Goal: Task Accomplishment & Management: Complete application form

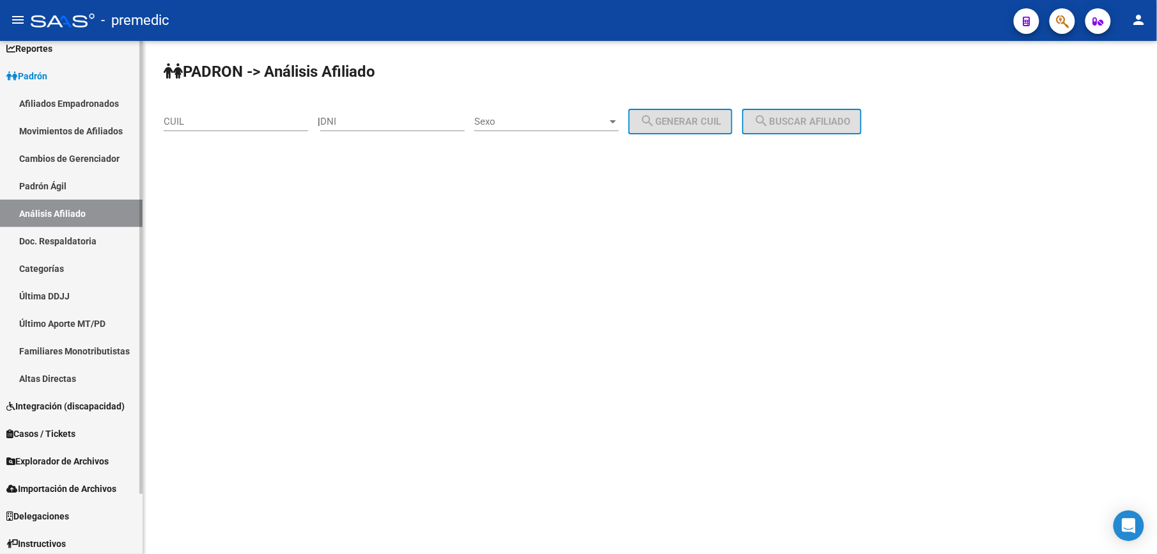
scroll to position [69, 0]
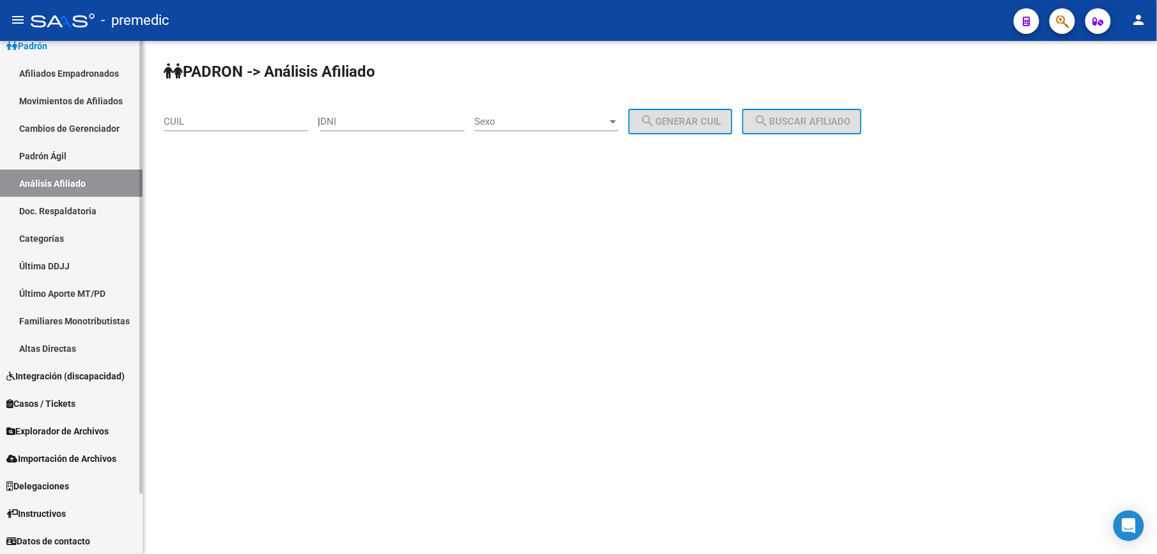
click at [105, 458] on span "Importación de Archivos" at bounding box center [61, 458] width 110 height 14
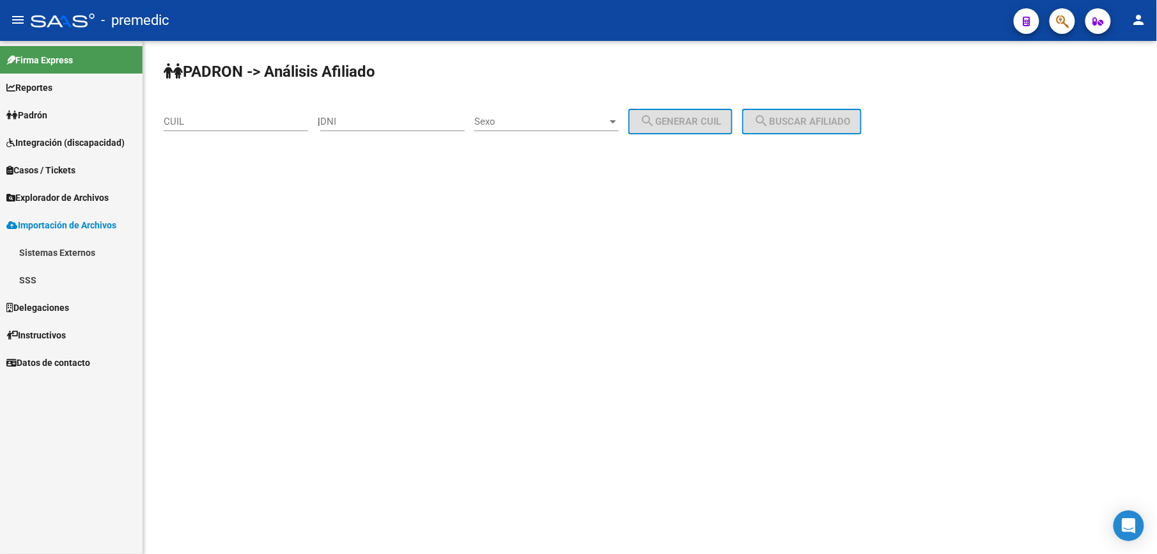
scroll to position [0, 0]
click at [52, 248] on link "Sistemas Externos" at bounding box center [71, 251] width 143 height 27
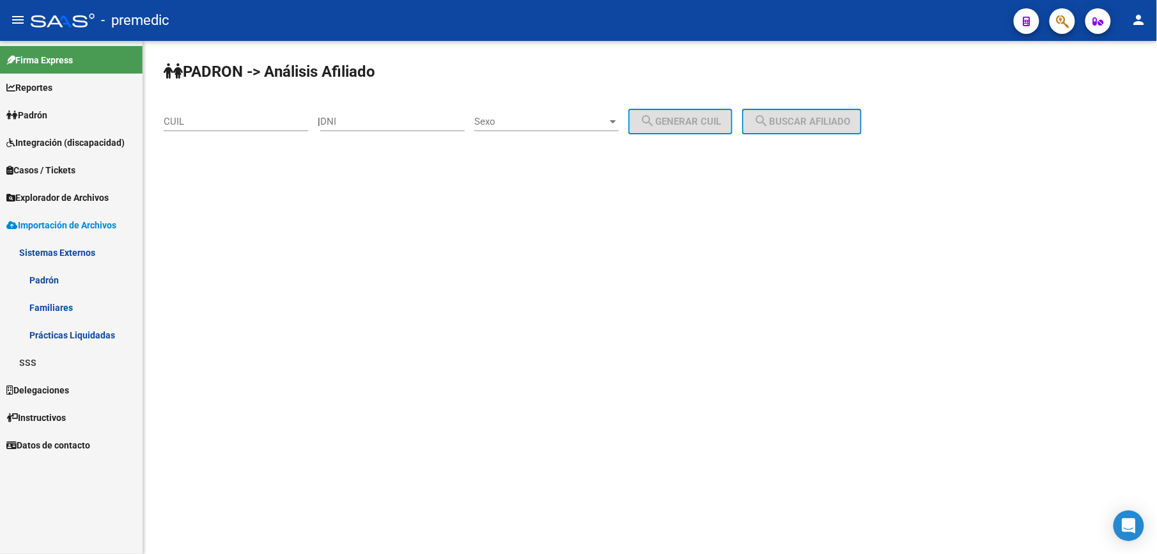
click at [34, 305] on link "Familiares" at bounding box center [71, 306] width 143 height 27
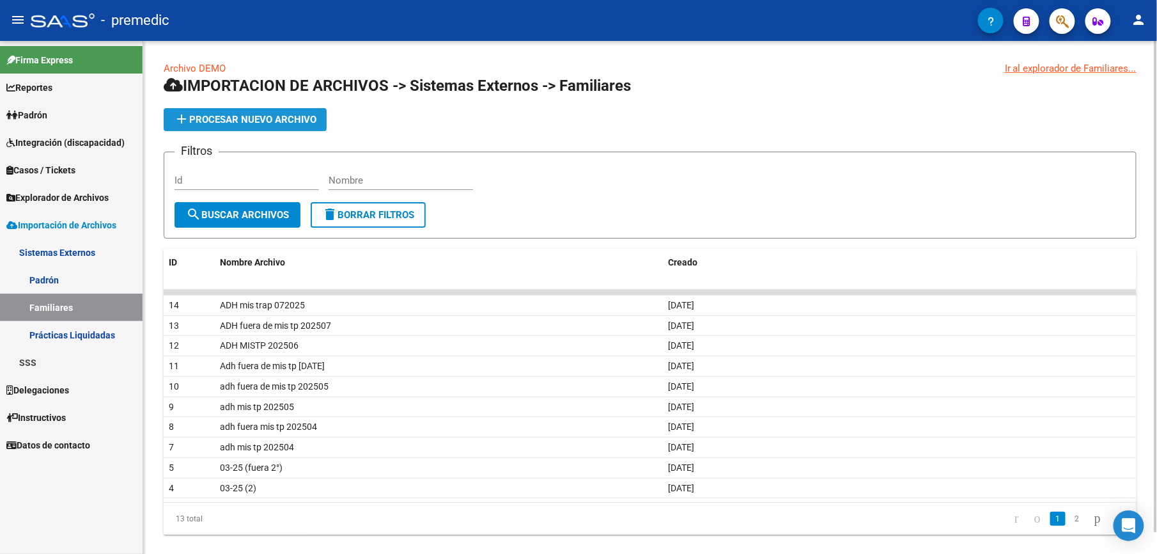
click at [246, 116] on span "add Procesar nuevo archivo" at bounding box center [245, 120] width 143 height 12
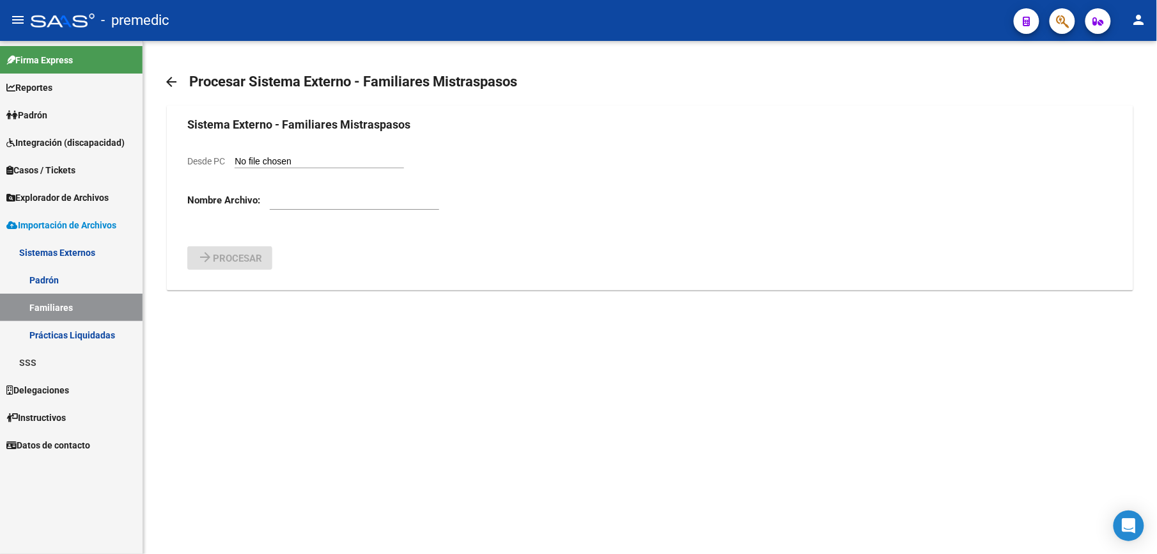
click at [286, 157] on input "Desde PC" at bounding box center [319, 162] width 169 height 12
type input "C:\fakepath\ADH Fuera de MIS TRASP [DATE] .csv"
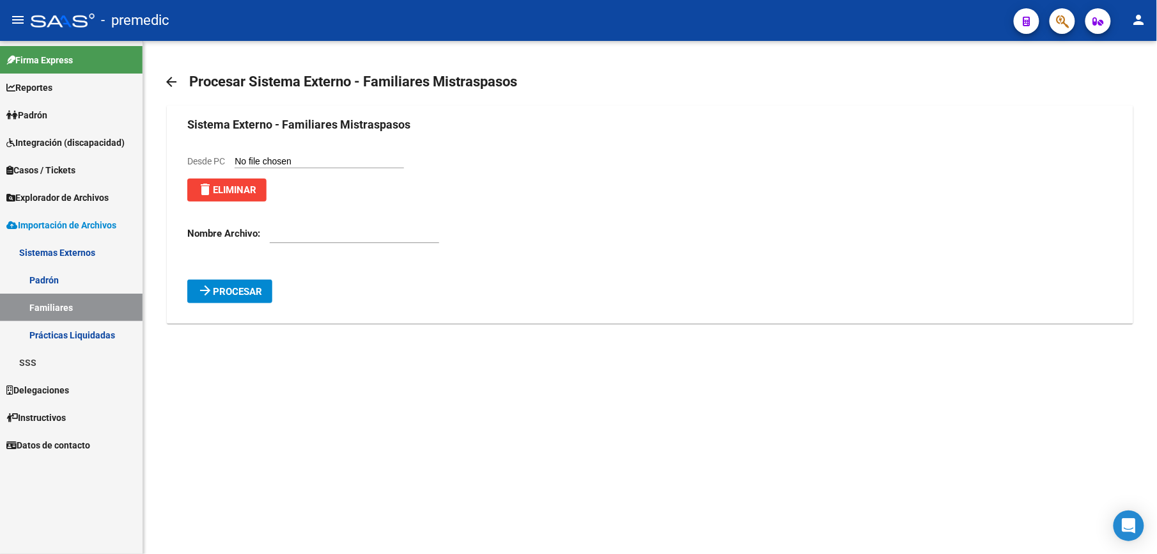
click at [258, 285] on button "arrow_forward Procesar" at bounding box center [229, 291] width 85 height 24
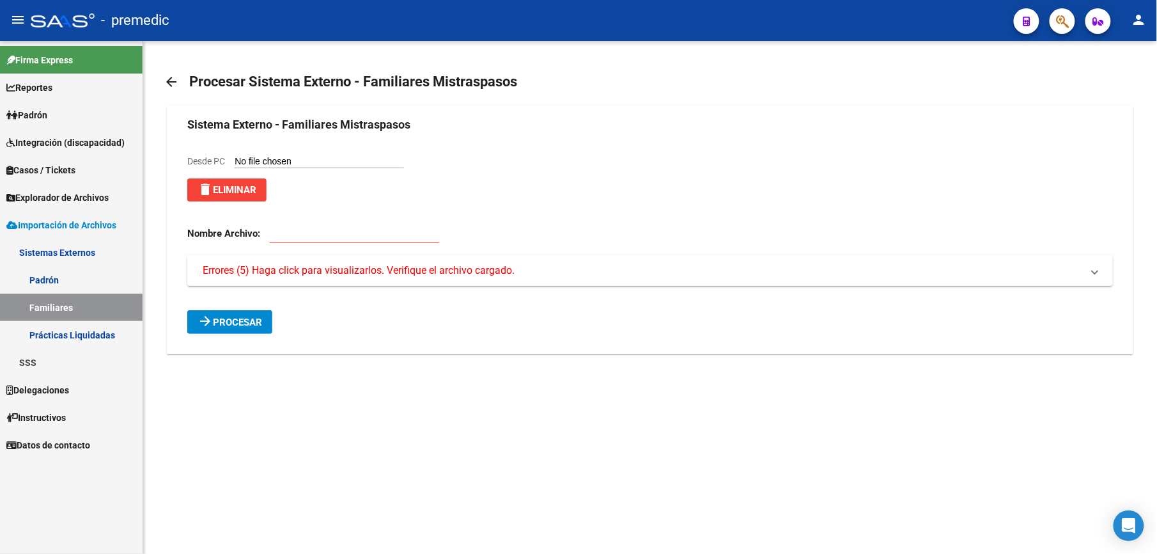
click at [292, 265] on span "Errores (5) Haga click para visualizarlos. Verifique el archivo cargado." at bounding box center [359, 270] width 312 height 14
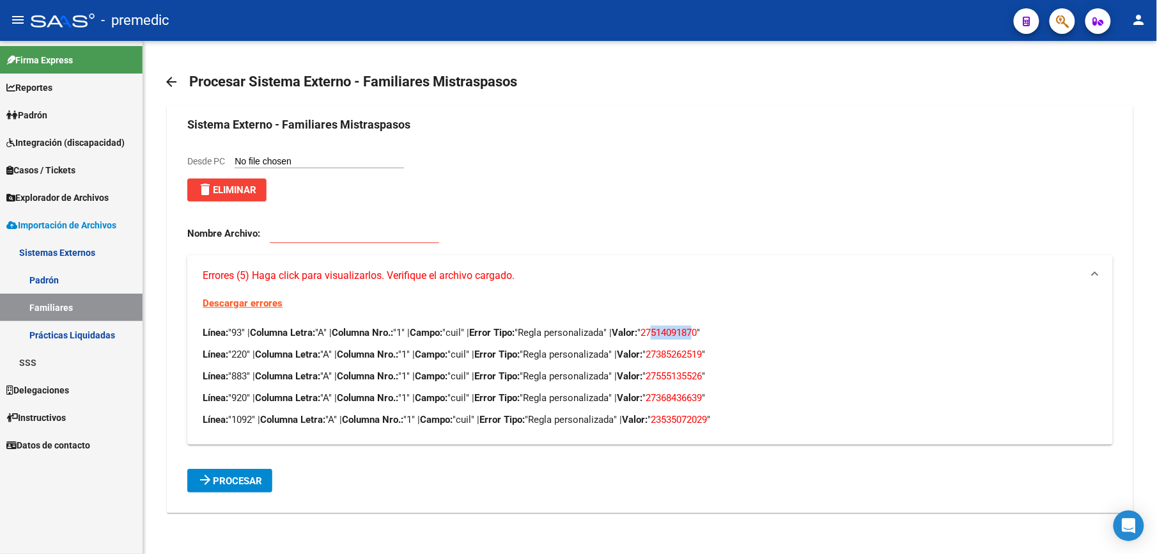
drag, startPoint x: 679, startPoint y: 336, endPoint x: 719, endPoint y: 336, distance: 40.3
click at [697, 336] on span "27514091870" at bounding box center [669, 333] width 56 height 12
copy span "51409187"
drag, startPoint x: 681, startPoint y: 357, endPoint x: 726, endPoint y: 354, distance: 45.5
click at [702, 354] on span "27385262519" at bounding box center [674, 354] width 56 height 12
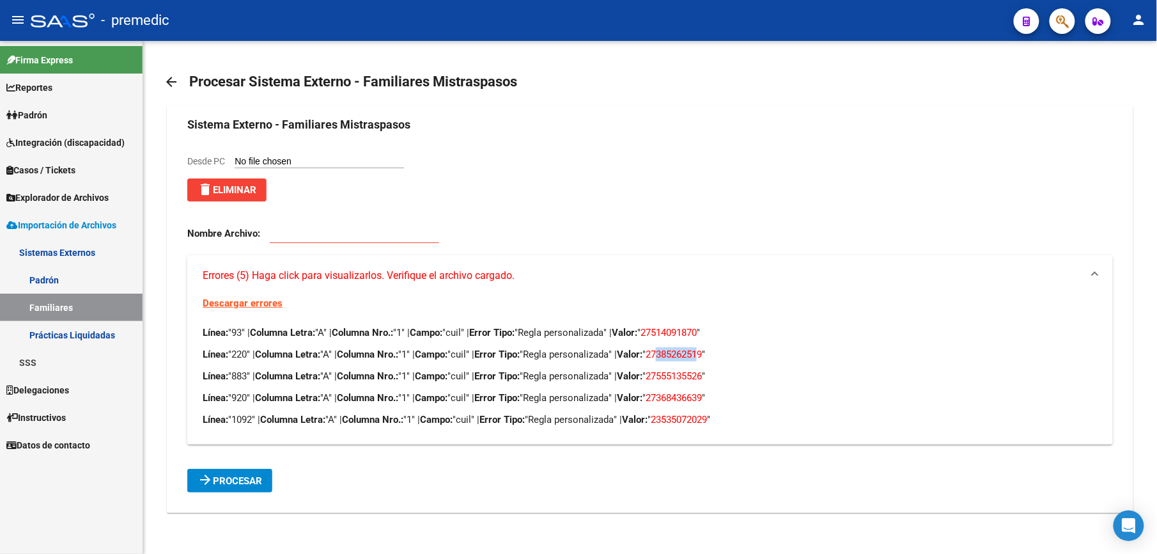
copy span "38526251"
drag, startPoint x: 683, startPoint y: 379, endPoint x: 725, endPoint y: 374, distance: 42.5
click at [702, 374] on span "27555135526" at bounding box center [674, 376] width 56 height 12
copy span "55513552"
drag, startPoint x: 683, startPoint y: 402, endPoint x: 723, endPoint y: 394, distance: 40.4
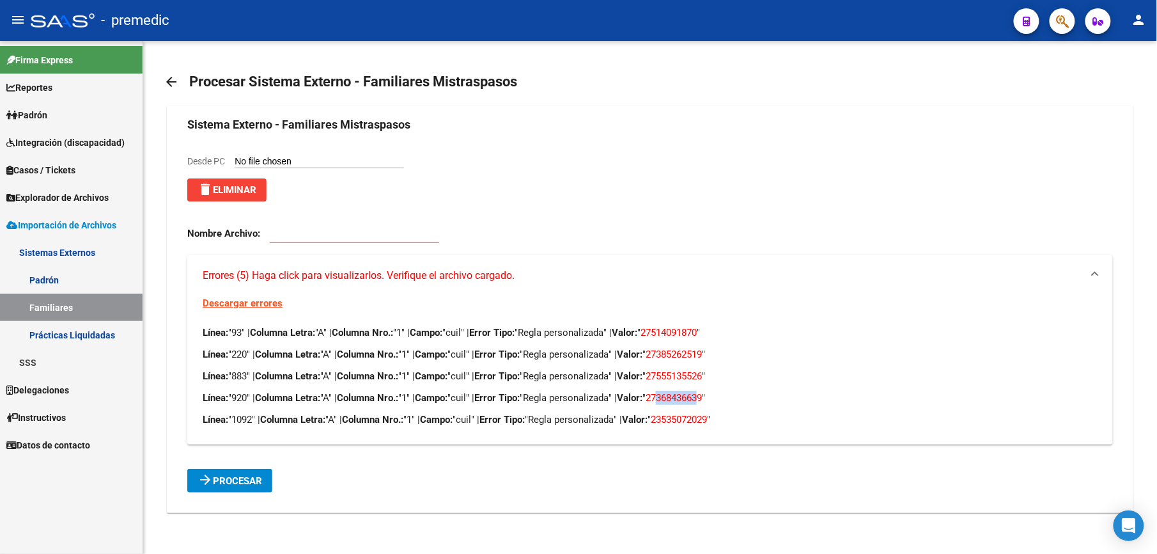
click at [702, 394] on span "27368436639" at bounding box center [674, 398] width 56 height 12
copy span "36843663"
click at [689, 418] on span "23535072029" at bounding box center [679, 420] width 56 height 12
drag, startPoint x: 692, startPoint y: 418, endPoint x: 729, endPoint y: 418, distance: 37.1
click at [707, 418] on span "23535072029" at bounding box center [679, 420] width 56 height 12
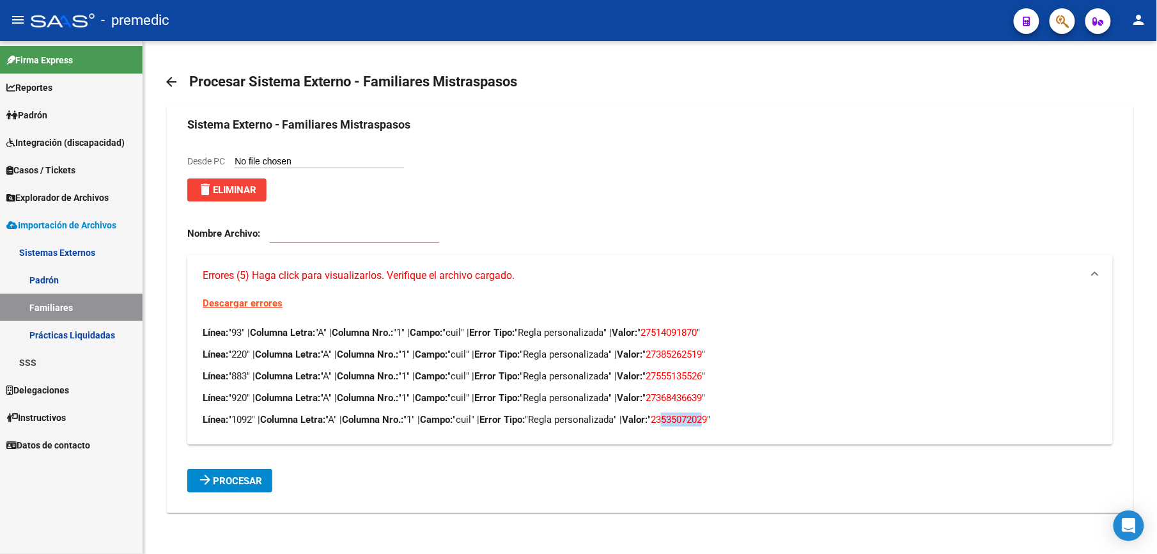
copy span "53507202"
click at [298, 148] on form "Sistema Externo - Familiares Mistraspasos Desde PC delete Eliminar Nombre Archi…" at bounding box center [649, 304] width 925 height 377
click at [297, 157] on input "Desde PC" at bounding box center [319, 162] width 169 height 12
type input "C:\fakepath\ADH Fuera de MIS TRASP [DATE] .csv"
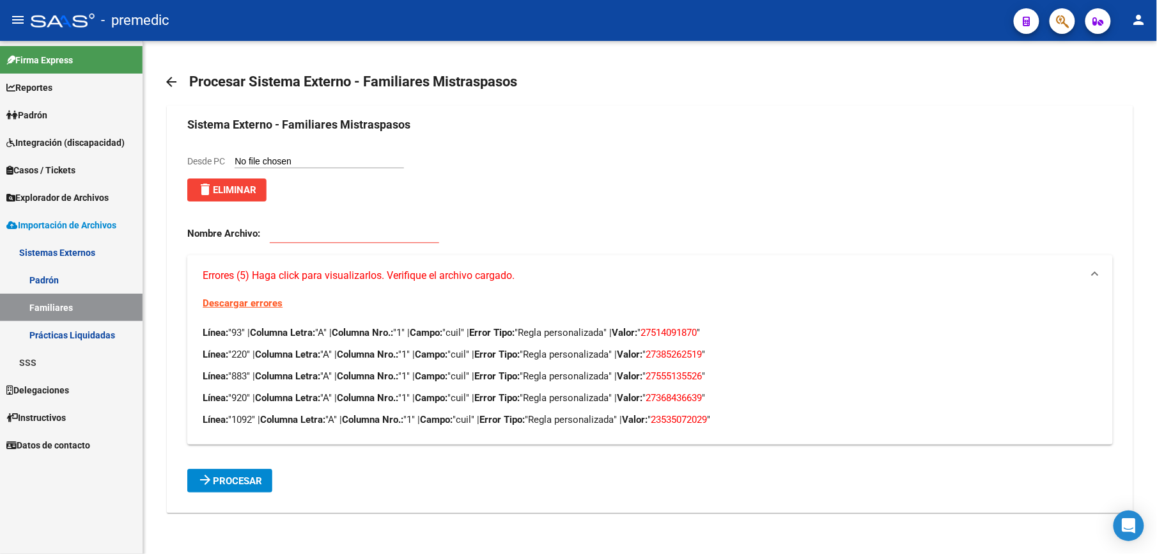
click at [317, 164] on input "Desde PC" at bounding box center [319, 162] width 169 height 12
click at [240, 201] on button "delete Eliminar" at bounding box center [226, 189] width 79 height 23
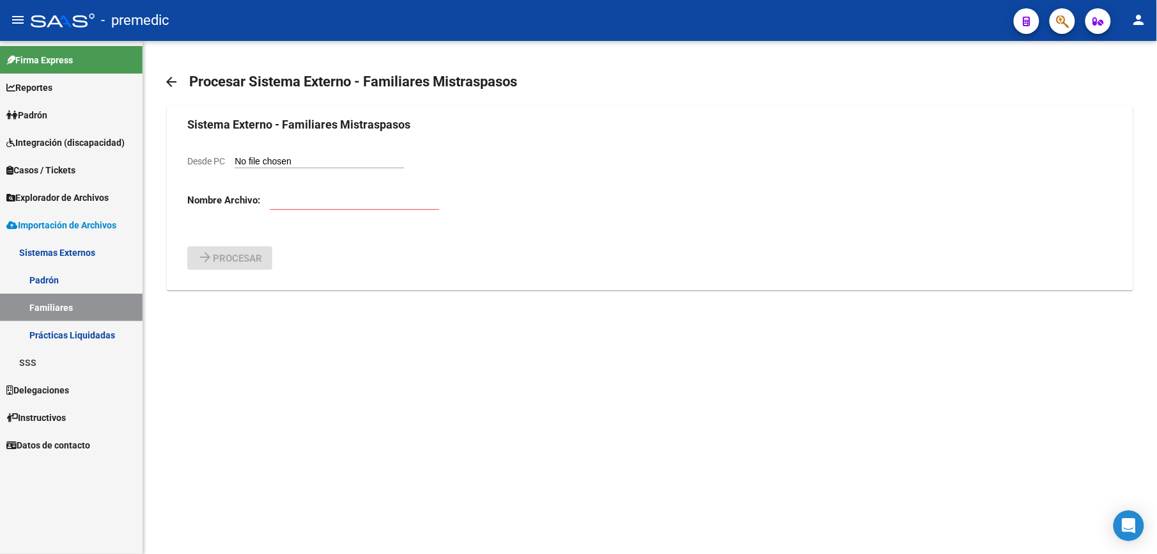
click at [306, 154] on div "Desde PC" at bounding box center [295, 161] width 217 height 14
click at [310, 162] on input "Desde PC" at bounding box center [319, 162] width 169 height 12
type input "C:\fakepath\ADH Fuera de MIS TRASP [DATE] .csv"
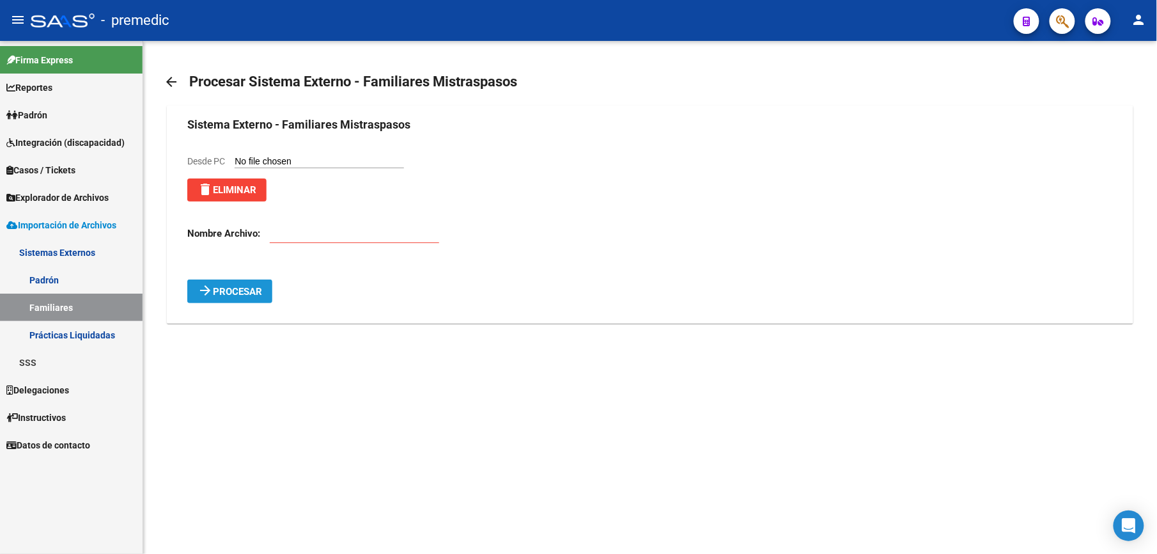
click at [239, 288] on span "Procesar" at bounding box center [237, 292] width 49 height 12
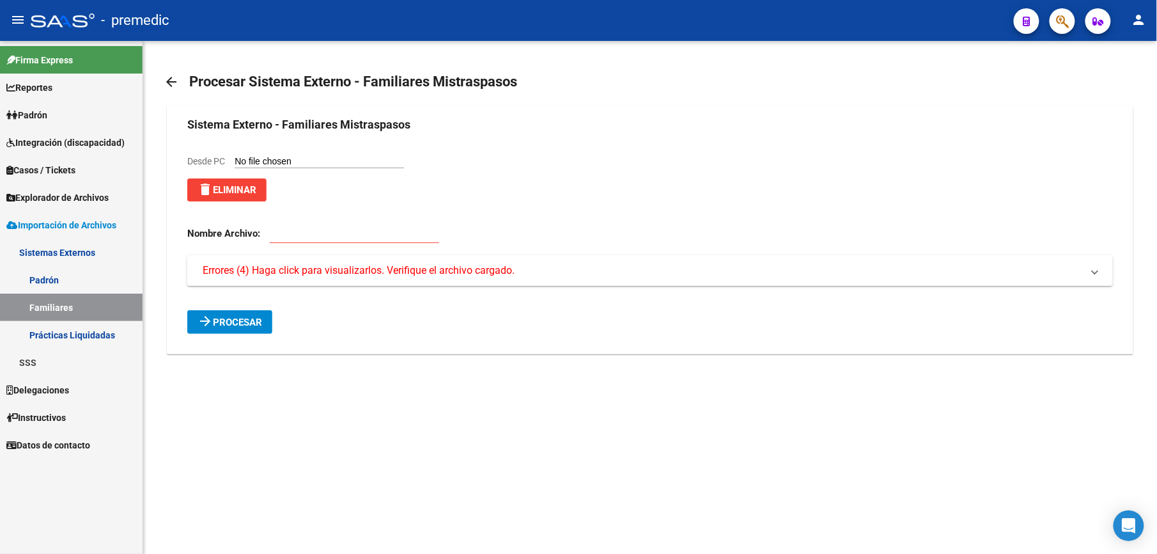
click at [277, 266] on span "Errores (4) Haga click para visualizarlos. Verifique el archivo cargado." at bounding box center [359, 270] width 312 height 14
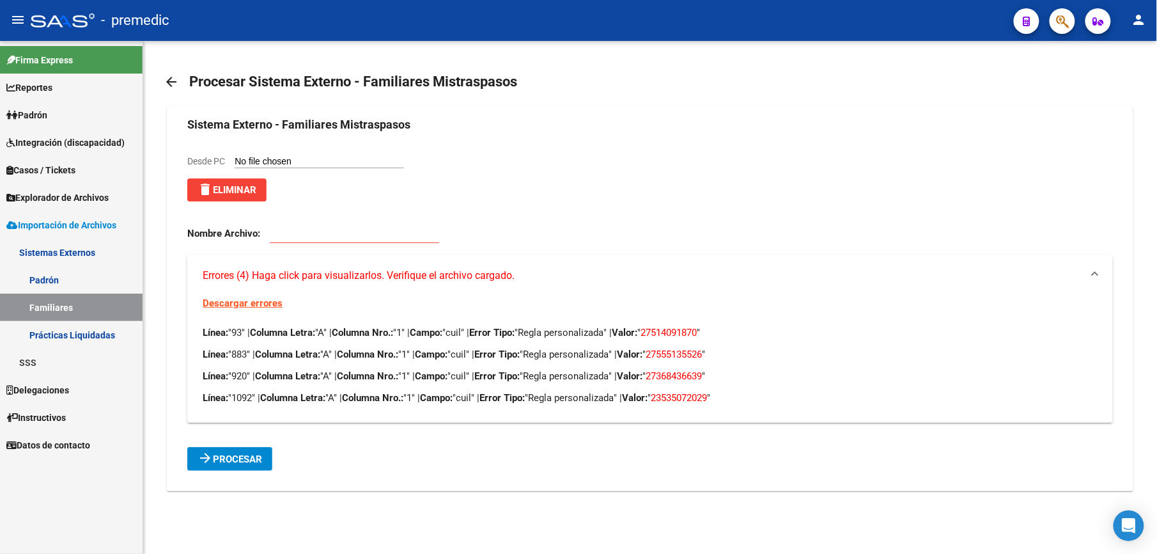
click at [681, 334] on span "27514091870" at bounding box center [669, 333] width 56 height 12
drag, startPoint x: 676, startPoint y: 331, endPoint x: 719, endPoint y: 324, distance: 43.5
click at [719, 324] on div "Descargar errores Línea: "93" | Columna Letra: "A" | Columna Nro.: "1" | Campo:…" at bounding box center [649, 359] width 925 height 127
copy span "51409187"
drag, startPoint x: 684, startPoint y: 353, endPoint x: 724, endPoint y: 353, distance: 40.3
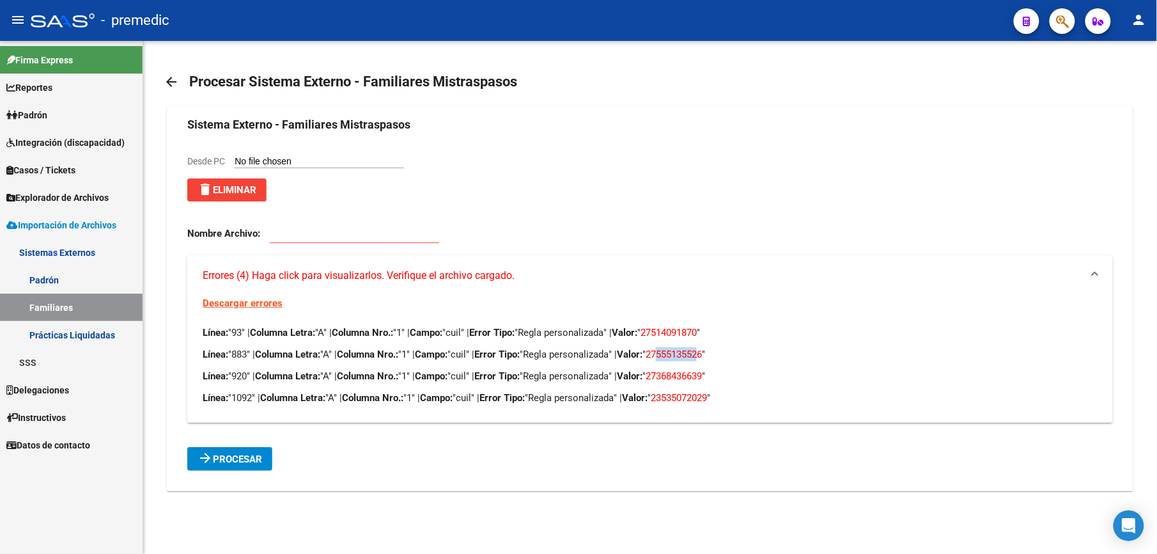
click at [702, 353] on span "27555135526" at bounding box center [674, 354] width 56 height 12
copy span "55513552"
drag, startPoint x: 684, startPoint y: 377, endPoint x: 725, endPoint y: 377, distance: 40.9
click at [702, 377] on span "27368436639" at bounding box center [674, 376] width 56 height 12
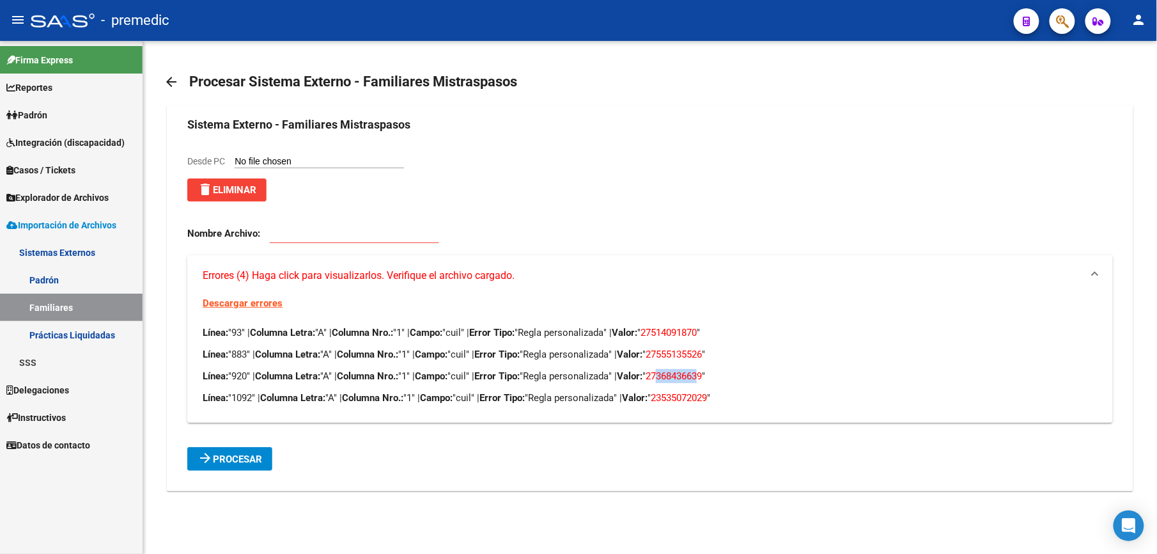
copy span "36843663"
drag, startPoint x: 689, startPoint y: 394, endPoint x: 728, endPoint y: 392, distance: 39.0
click at [707, 392] on span "23535072029" at bounding box center [679, 398] width 56 height 12
click at [214, 192] on span "delete Eliminar" at bounding box center [227, 190] width 59 height 12
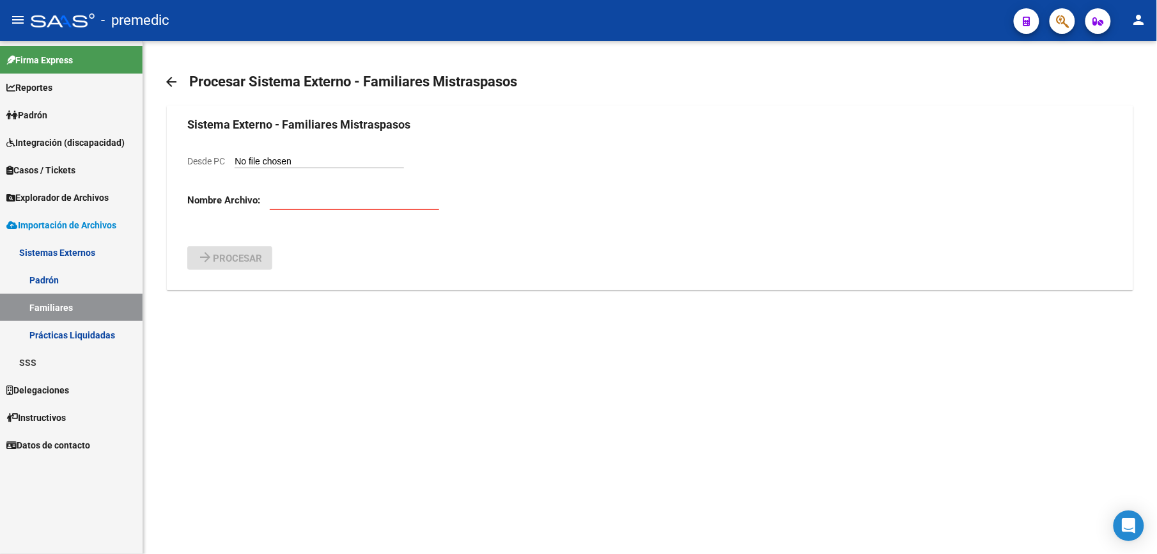
click at [272, 149] on form "Sistema Externo - Familiares Mistraspasos Desde PC Nombre Archivo: arrow_forwar…" at bounding box center [649, 193] width 925 height 154
click at [276, 161] on input "Desde PC" at bounding box center [319, 162] width 169 height 12
type input "C:\fakepath\ADH Fuera de MIS TRASP [DATE] .csv"
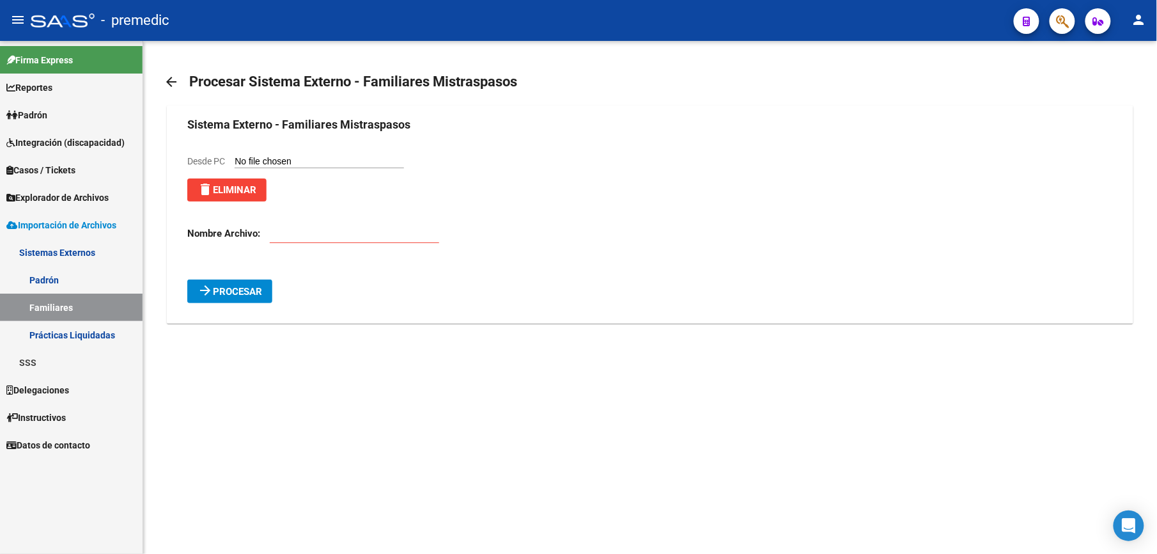
click at [236, 290] on span "Procesar" at bounding box center [237, 292] width 49 height 12
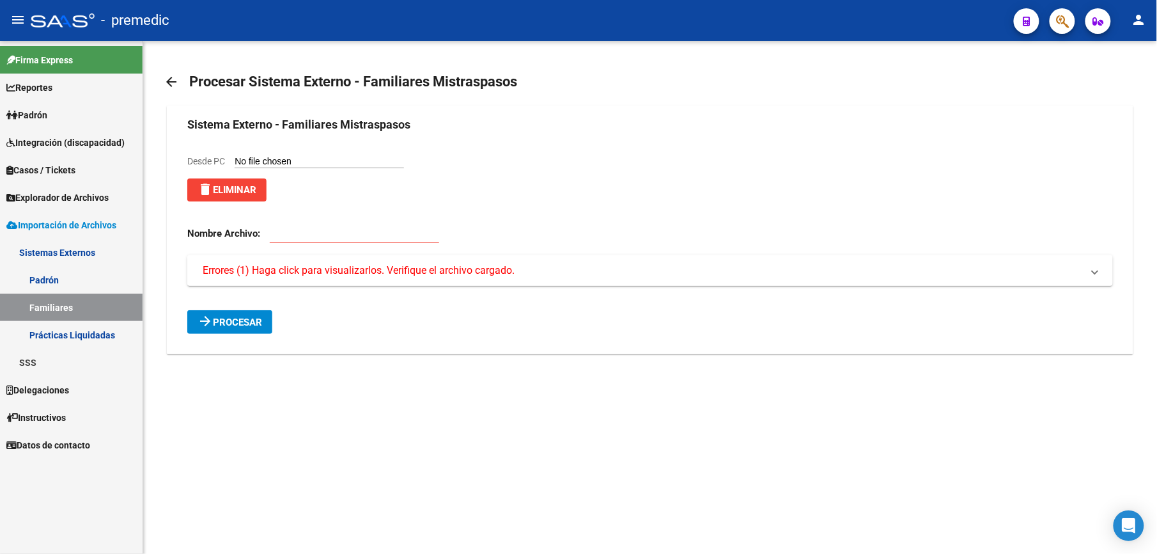
click at [313, 263] on mat-expansion-panel-header "Errores (1) Haga click para visualizarlos. Verifique el archivo cargado." at bounding box center [649, 270] width 925 height 31
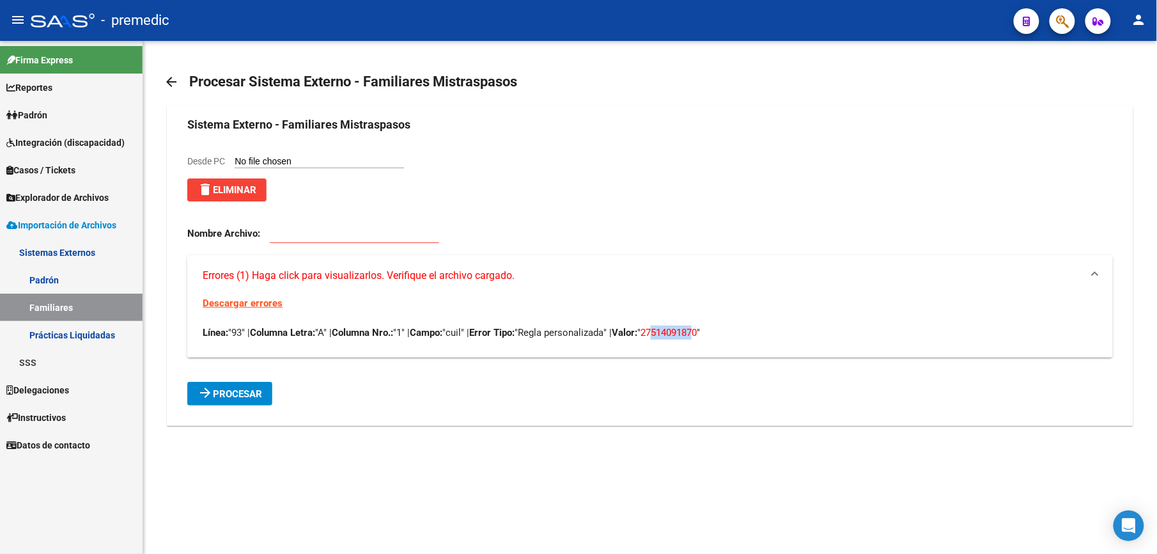
drag, startPoint x: 679, startPoint y: 336, endPoint x: 721, endPoint y: 332, distance: 42.3
click at [697, 332] on span "27514091870" at bounding box center [669, 333] width 56 height 12
click at [217, 189] on span "delete Eliminar" at bounding box center [227, 190] width 59 height 12
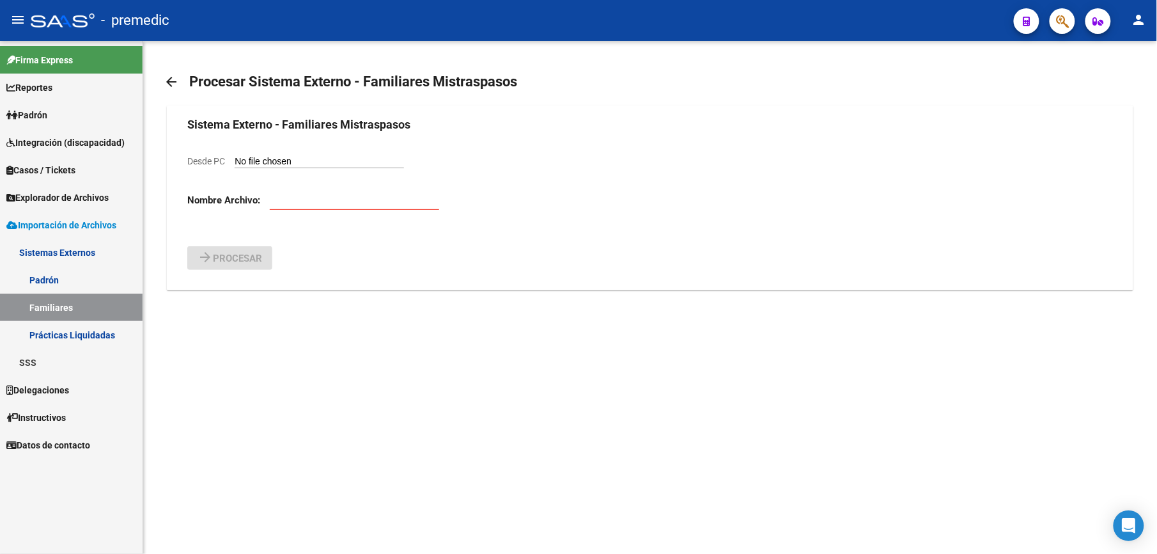
click at [283, 164] on input "Desde PC" at bounding box center [319, 162] width 169 height 12
type input "C:\fakepath\ADH Fuera de MIS TRASP [DATE] .csv"
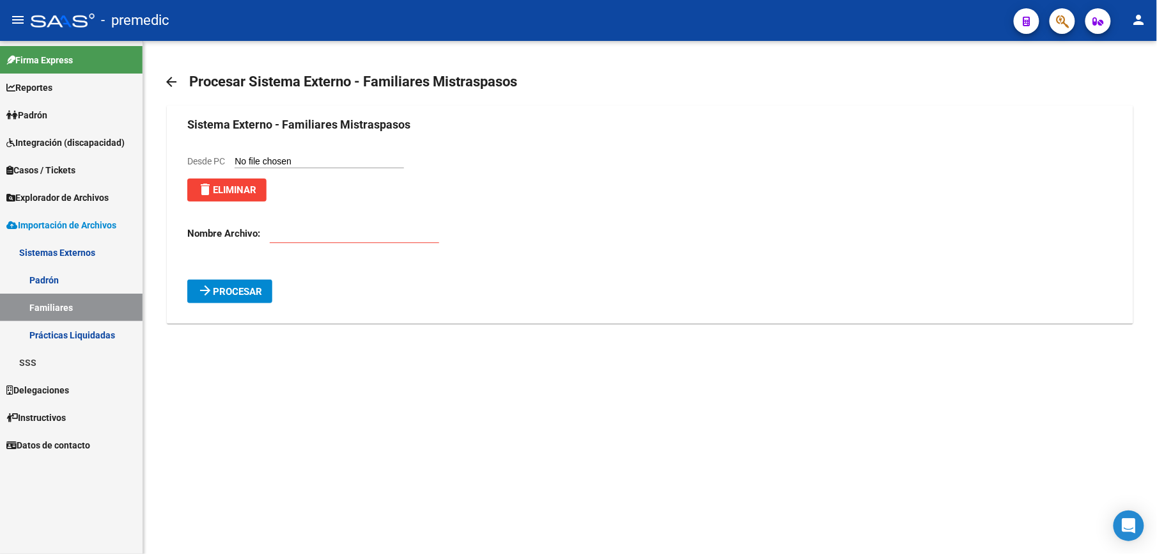
click at [230, 290] on span "Procesar" at bounding box center [237, 292] width 49 height 12
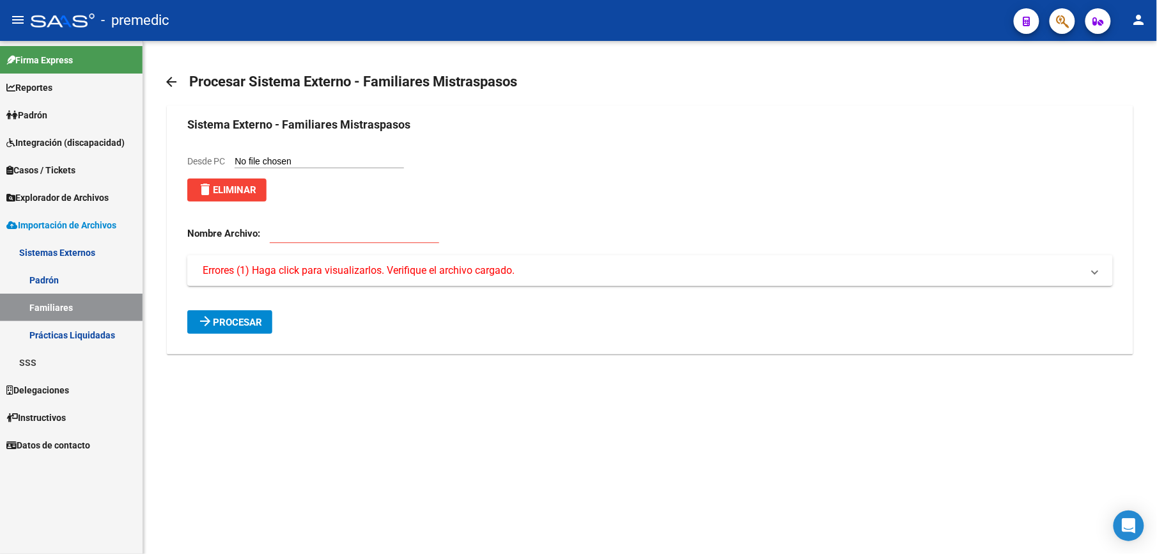
click at [458, 277] on span "Errores (1) Haga click para visualizarlos. Verifique el archivo cargado." at bounding box center [359, 270] width 312 height 14
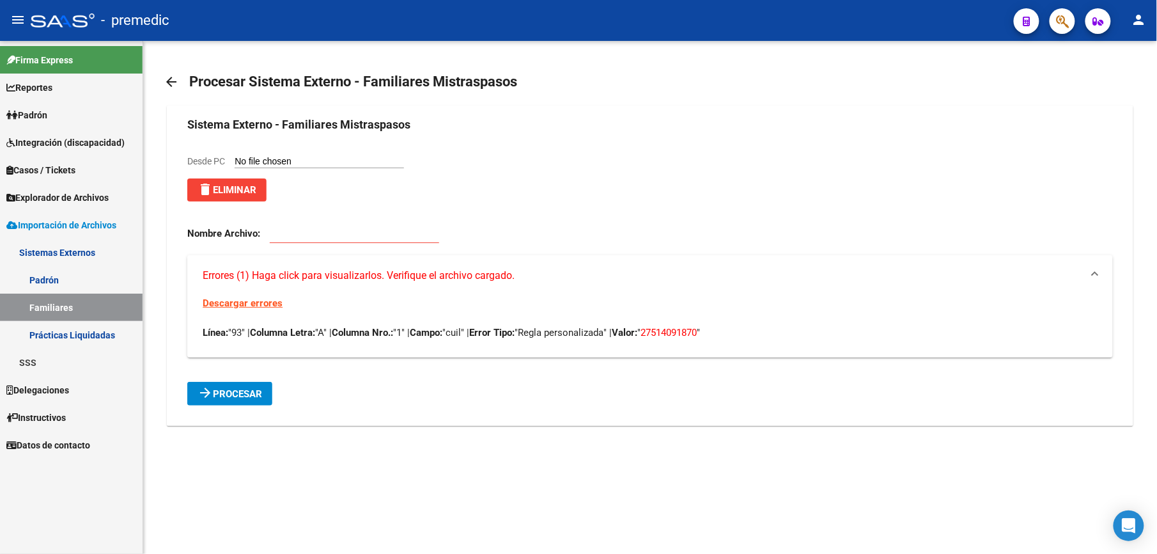
click at [680, 336] on span "27514091870" at bounding box center [669, 333] width 56 height 12
drag, startPoint x: 676, startPoint y: 329, endPoint x: 719, endPoint y: 322, distance: 43.3
click at [719, 322] on div "Descargar errores Línea: "93" | Columna Letra: "A" | Columna Nro.: "1" | Campo:…" at bounding box center [649, 326] width 925 height 61
click at [242, 194] on span "delete Eliminar" at bounding box center [227, 190] width 59 height 12
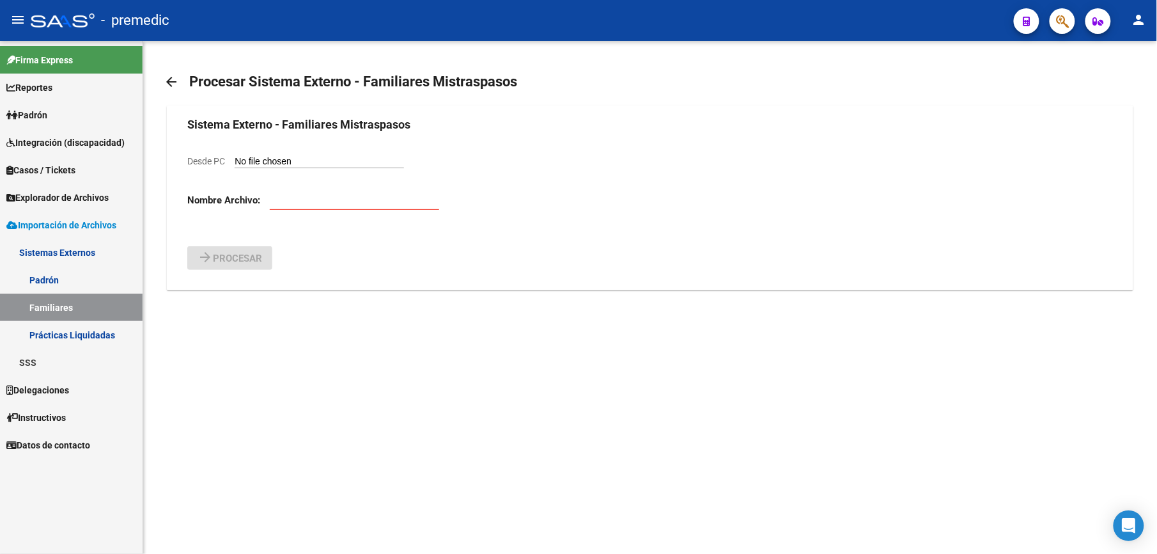
click at [308, 165] on input "Desde PC" at bounding box center [319, 162] width 169 height 12
type input "C:\fakepath\ADH Fuera de MIS TRASP [DATE] .csv"
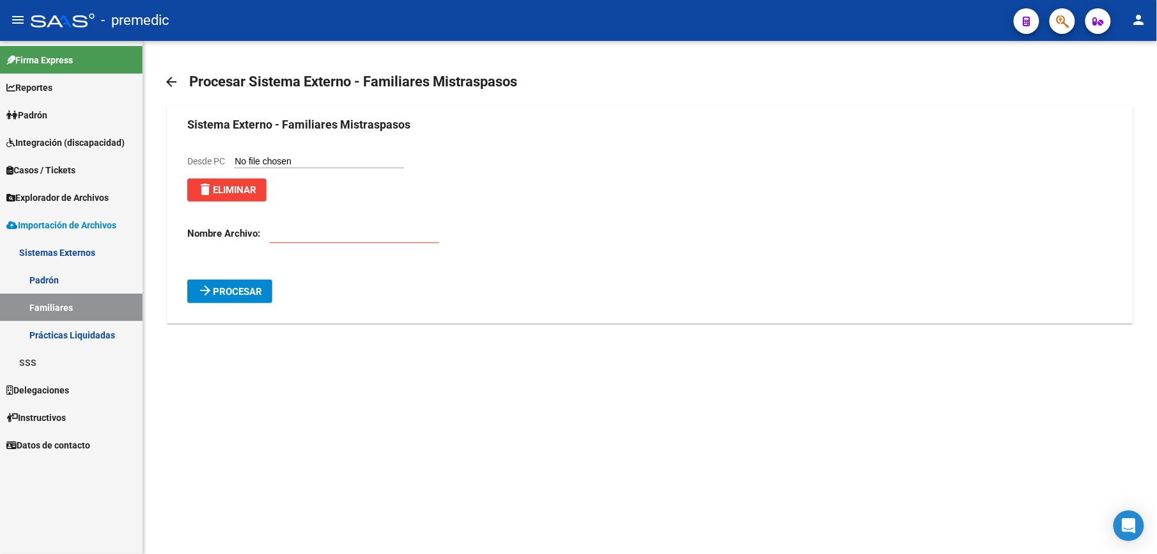
click at [225, 290] on span "Procesar" at bounding box center [237, 292] width 49 height 12
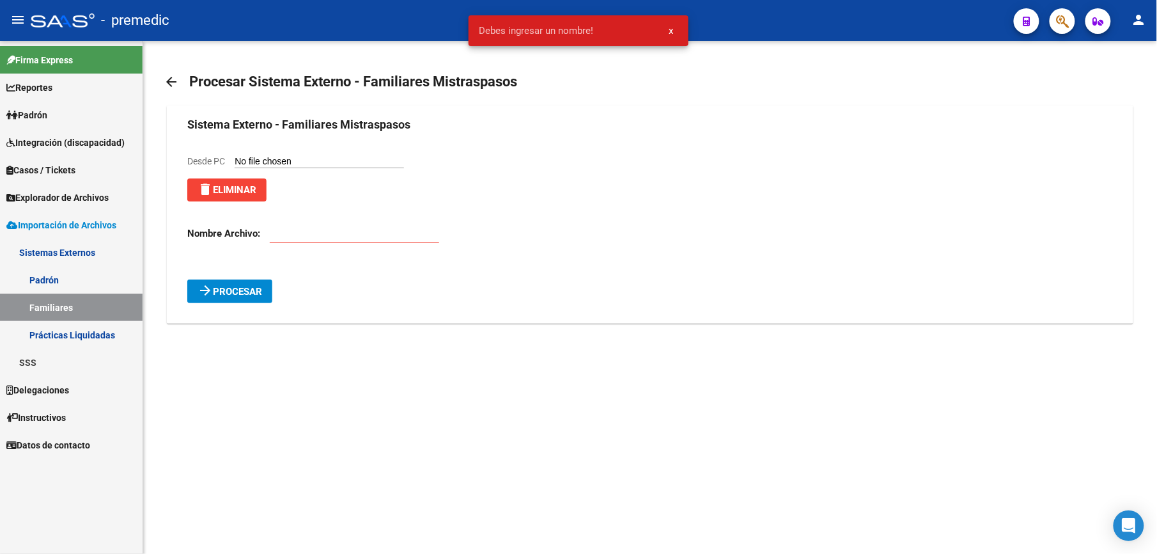
click at [330, 161] on input "Desde PC" at bounding box center [319, 162] width 169 height 12
type input "C:\fakepath\ADH Fuera de MIS TRASP [DATE] .csv"
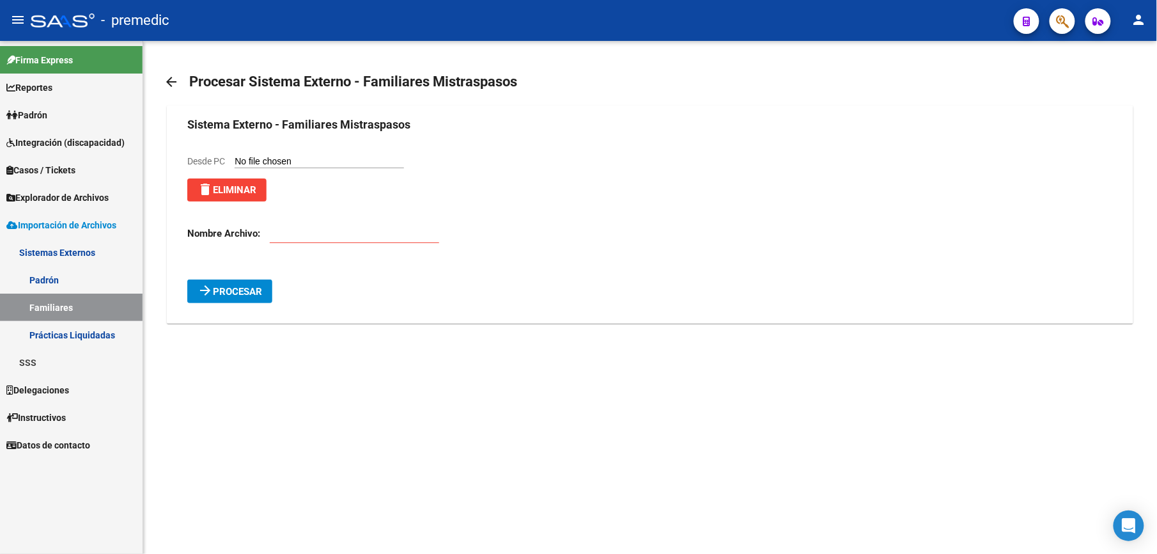
drag, startPoint x: 309, startPoint y: 248, endPoint x: 323, endPoint y: 233, distance: 20.4
click at [313, 244] on div at bounding box center [354, 235] width 169 height 40
click at [324, 231] on input "text" at bounding box center [354, 234] width 169 height 12
type input "a"
type input "adh fuera de mis tp 202508"
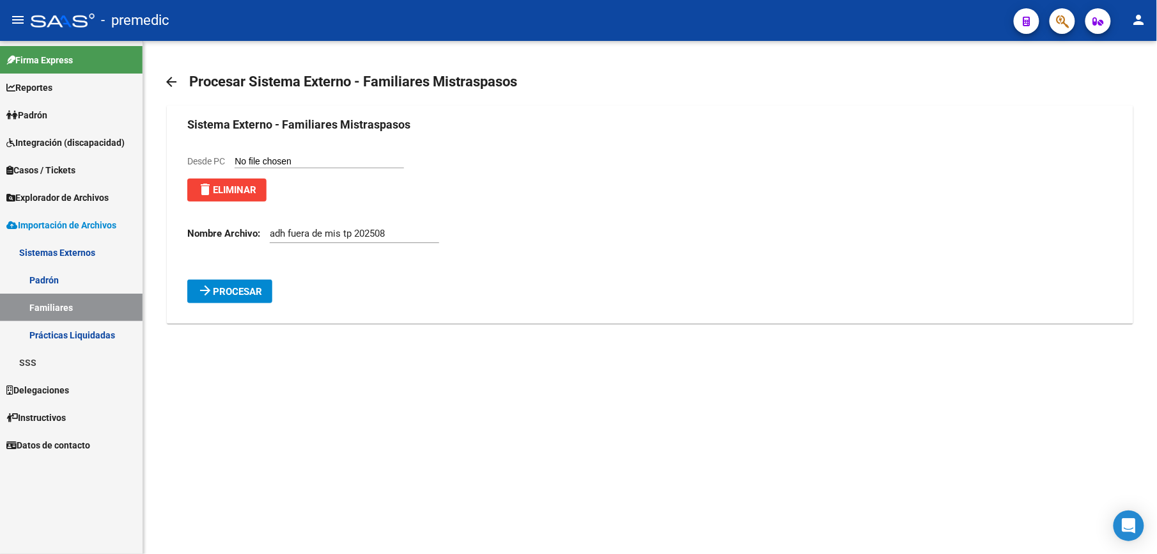
click at [238, 290] on span "Procesar" at bounding box center [237, 292] width 49 height 12
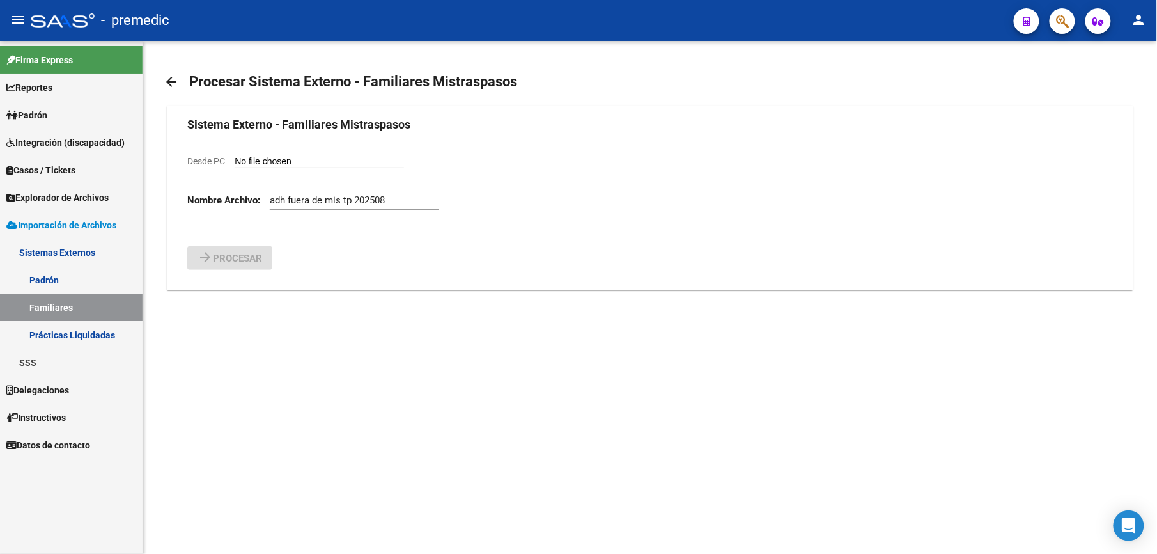
click at [279, 168] on div "Desde PC" at bounding box center [295, 161] width 217 height 14
click at [283, 164] on input "Desde PC" at bounding box center [319, 162] width 169 height 12
type input "C:\fakepath\ADH Fuera de MIS TRASP [DATE] .csv"
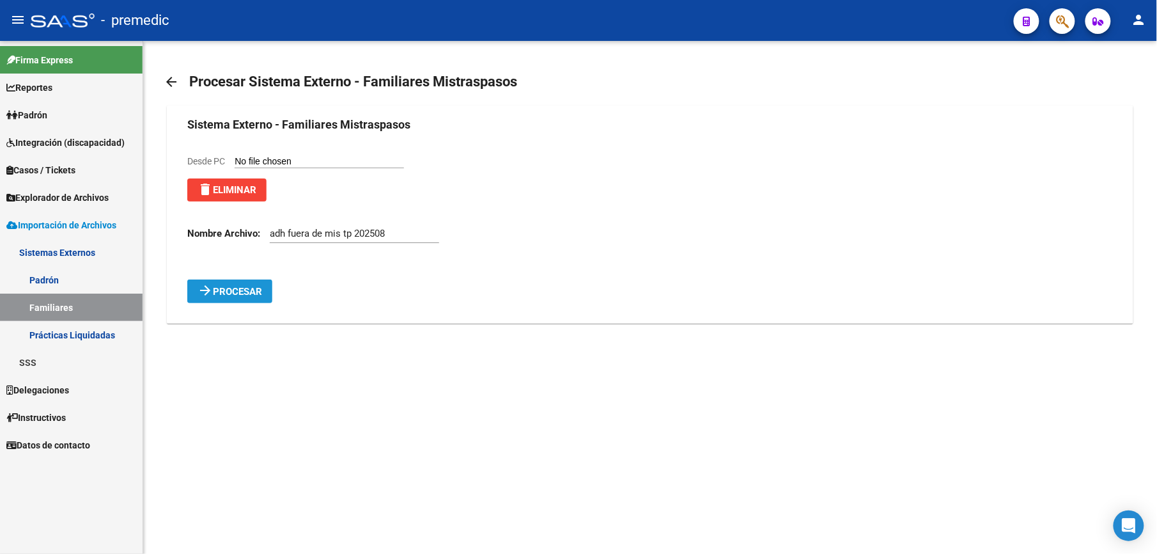
click at [254, 295] on span "Procesar" at bounding box center [237, 292] width 49 height 12
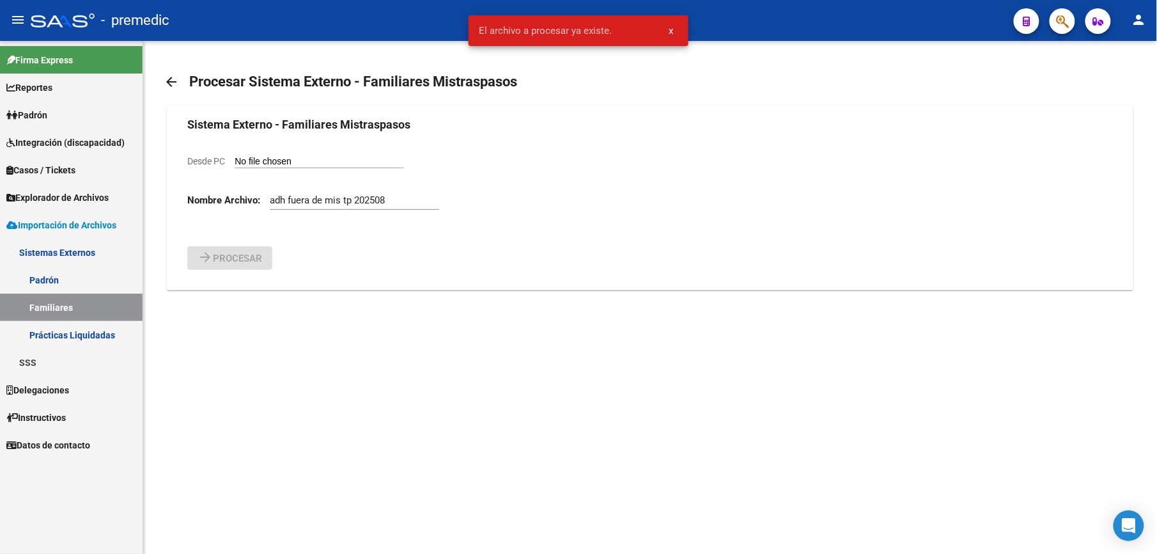
click at [172, 82] on mat-icon "arrow_back" at bounding box center [171, 81] width 15 height 15
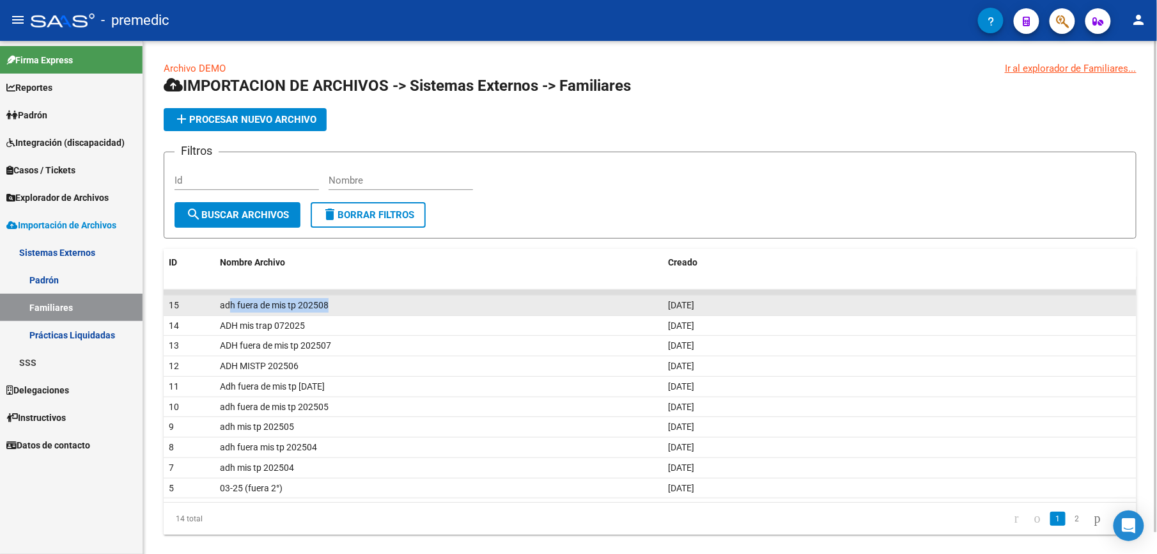
drag, startPoint x: 297, startPoint y: 307, endPoint x: 341, endPoint y: 307, distance: 43.5
click at [341, 307] on div "adh fuera de mis tp 202508" at bounding box center [439, 305] width 438 height 15
drag, startPoint x: 341, startPoint y: 307, endPoint x: 310, endPoint y: 307, distance: 30.7
click at [310, 307] on span "adh fuera de mis tp 202508" at bounding box center [274, 305] width 109 height 10
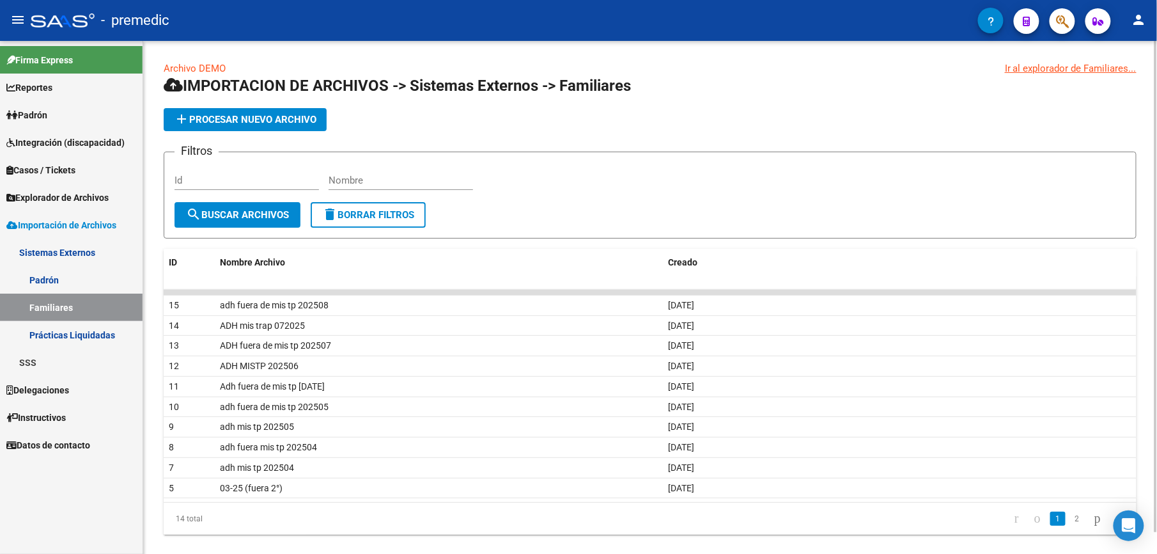
click at [258, 119] on span "add Procesar nuevo archivo" at bounding box center [245, 120] width 143 height 12
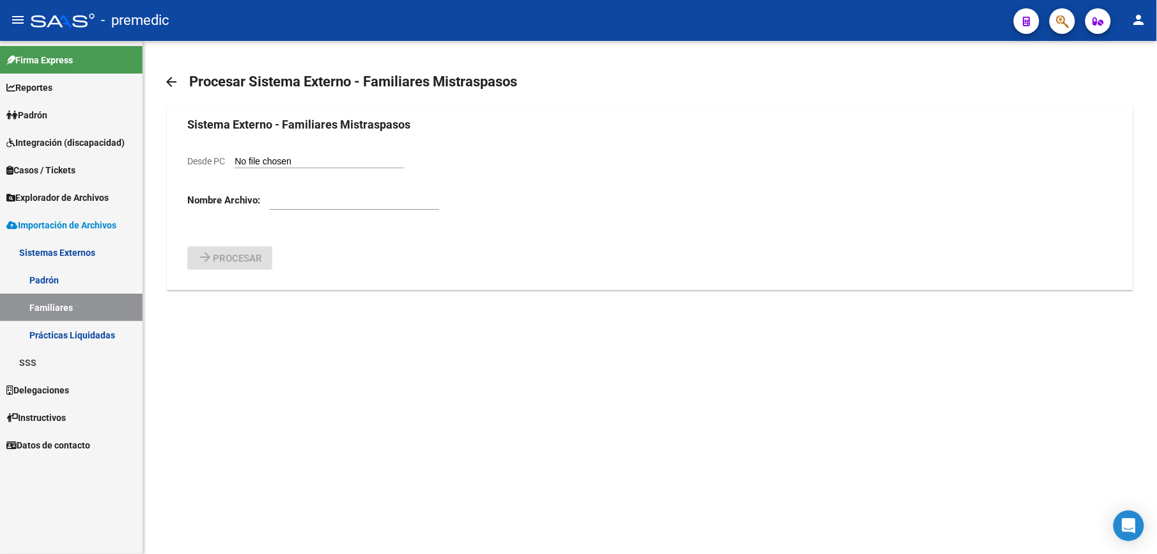
click at [341, 165] on input "Desde PC" at bounding box center [319, 162] width 169 height 12
type input "C:\fakepath\ADH MIS TP AGOSTO 202508.csv"
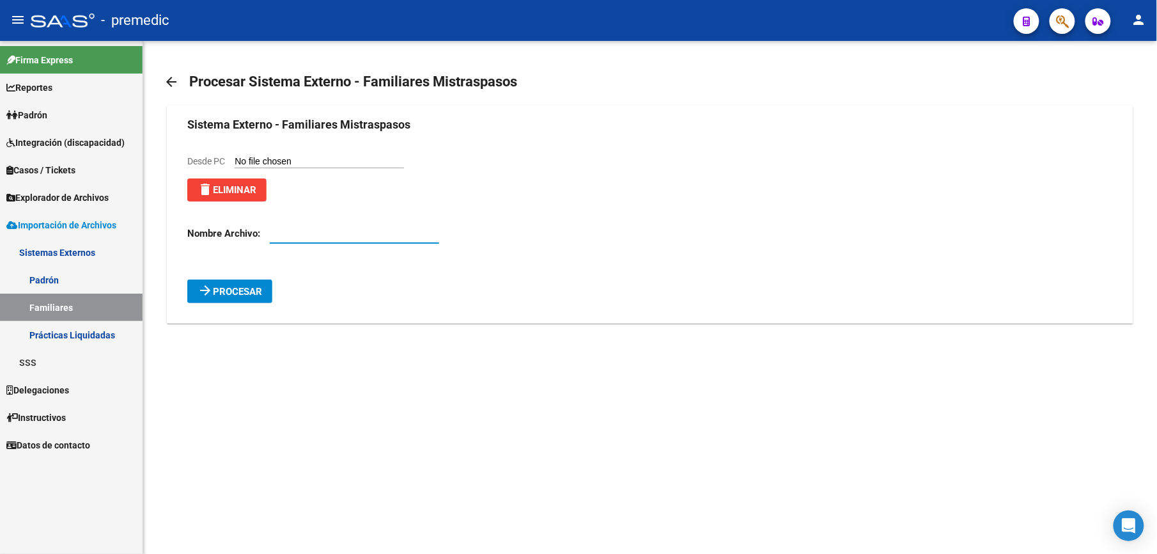
click at [292, 228] on input "text" at bounding box center [354, 234] width 169 height 12
click at [336, 235] on input "ADH MIS TP AGOSTO 202508" at bounding box center [354, 234] width 169 height 12
type input "ADH MIS TP 202508"
click at [213, 295] on span "Procesar" at bounding box center [237, 292] width 49 height 12
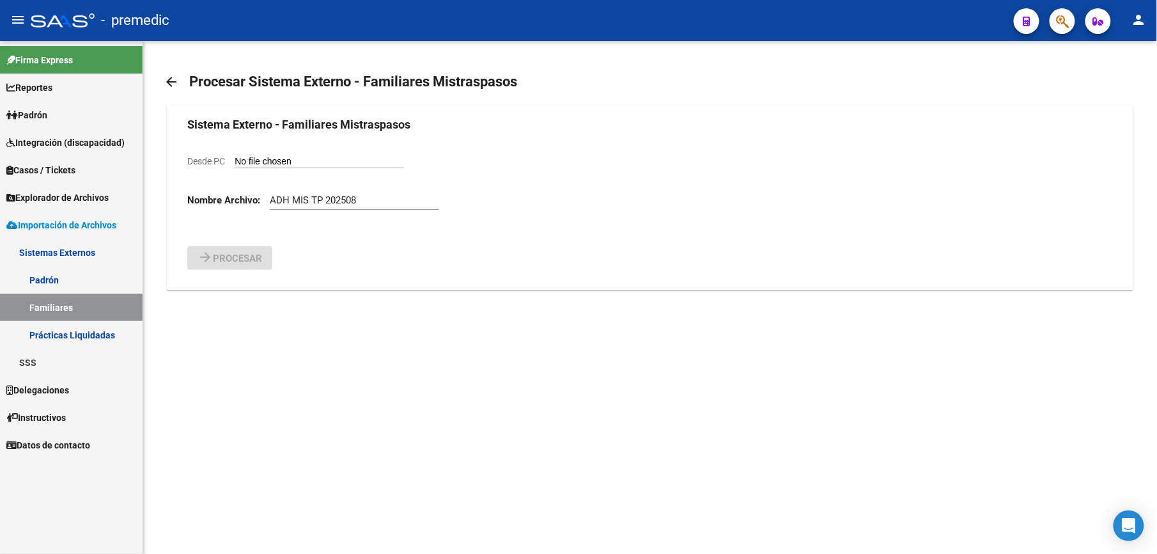
click at [160, 81] on div "arrow_back Procesar Sistema Externo - Familiares Mistraspasos Sistema Externo -…" at bounding box center [650, 182] width 1014 height 283
click at [171, 85] on mat-icon "arrow_back" at bounding box center [171, 81] width 15 height 15
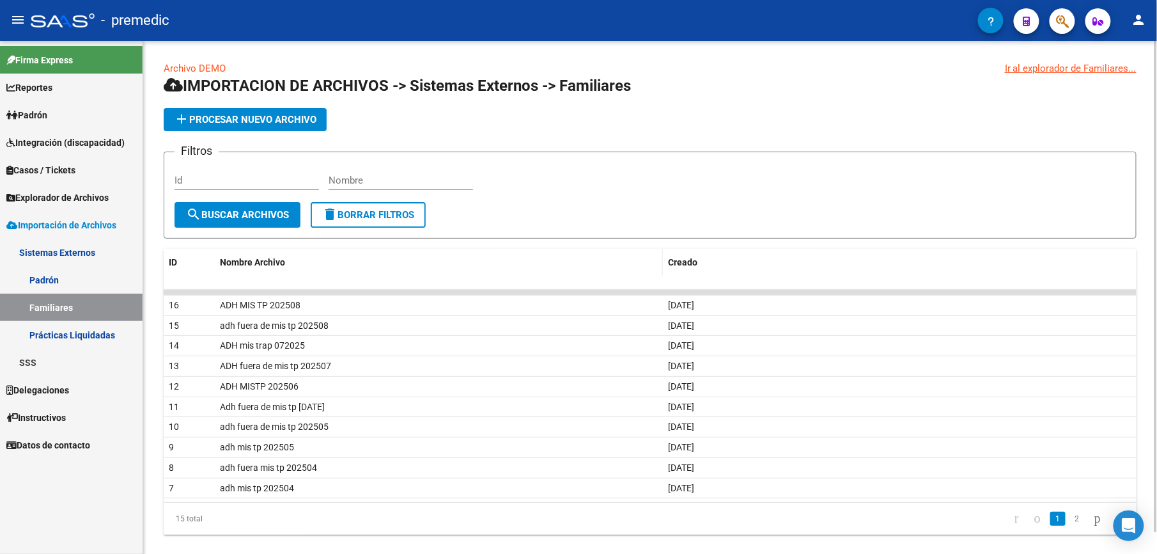
drag, startPoint x: 789, startPoint y: 321, endPoint x: 358, endPoint y: 261, distance: 435.1
click at [358, 261] on div "ID Nombre Archivo Creado 16 ADH MIS TP 202508 [DATE] 15 adh fuera de mis tp 202…" at bounding box center [650, 392] width 973 height 286
click at [934, 55] on div "Archivo DEMO Ir al explorador de Familiares... IMPORTACION DE ARCHIVOS -> Siste…" at bounding box center [650, 308] width 1014 height 535
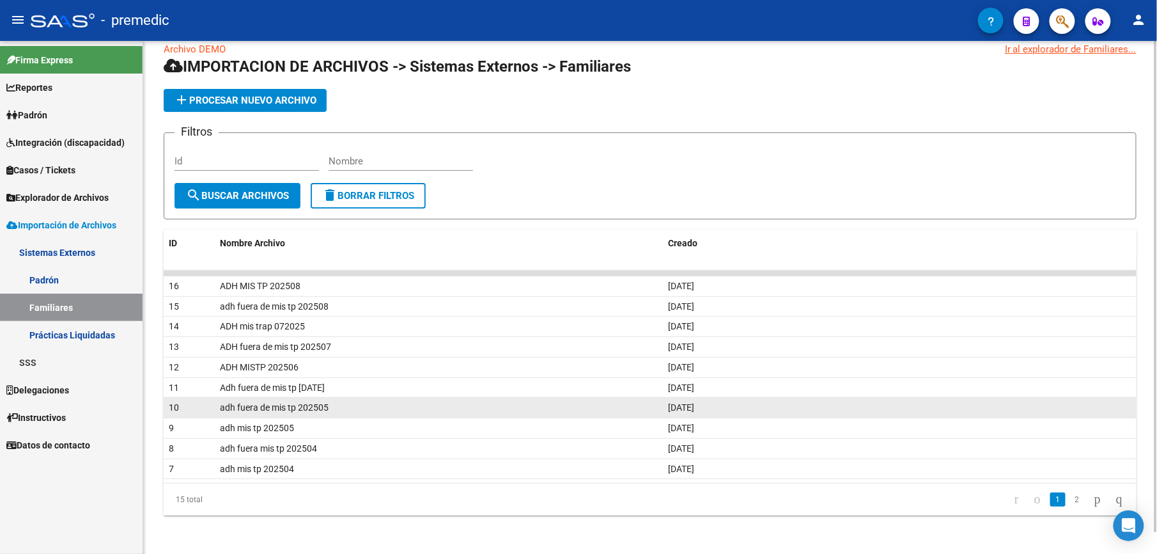
scroll to position [24, 0]
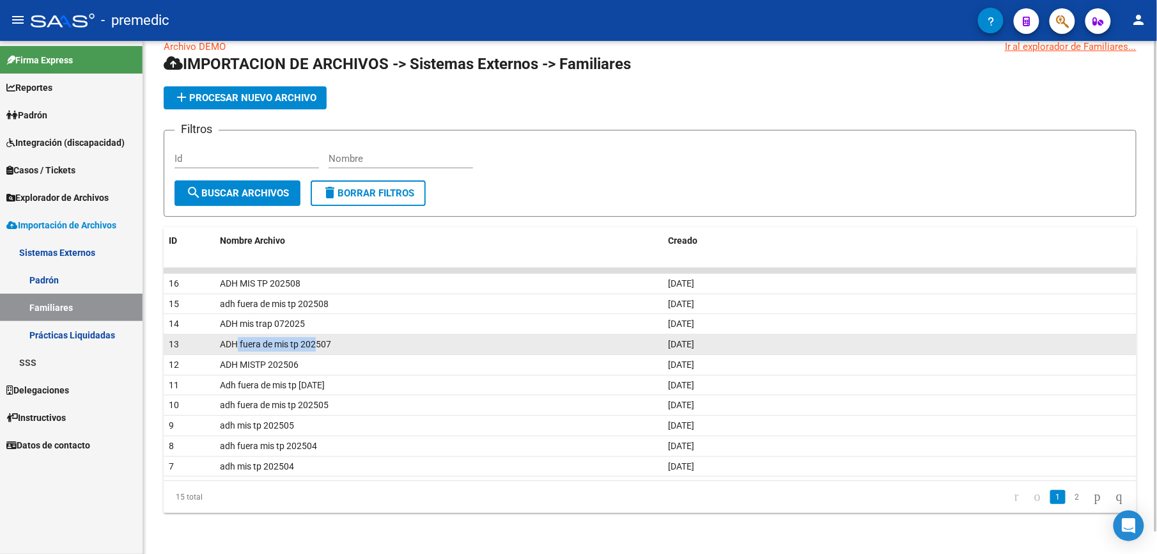
drag, startPoint x: 308, startPoint y: 338, endPoint x: 316, endPoint y: 338, distance: 7.7
click at [316, 339] on span "ADH fuera de mis tp 202507" at bounding box center [275, 344] width 111 height 10
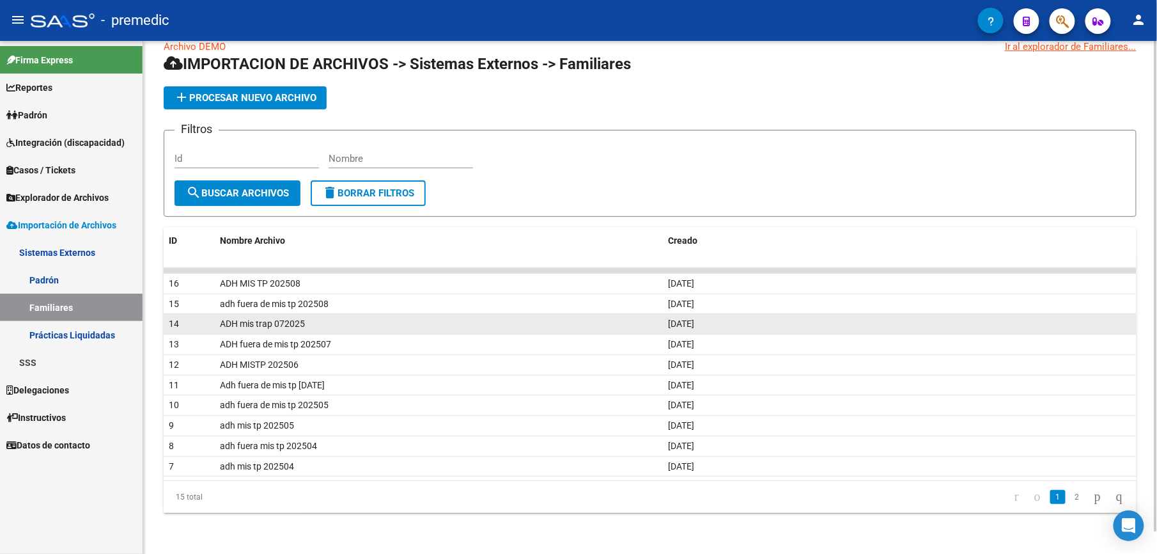
click at [323, 326] on div "ADH mis trap 072025" at bounding box center [439, 323] width 438 height 15
